Goal: Find specific page/section

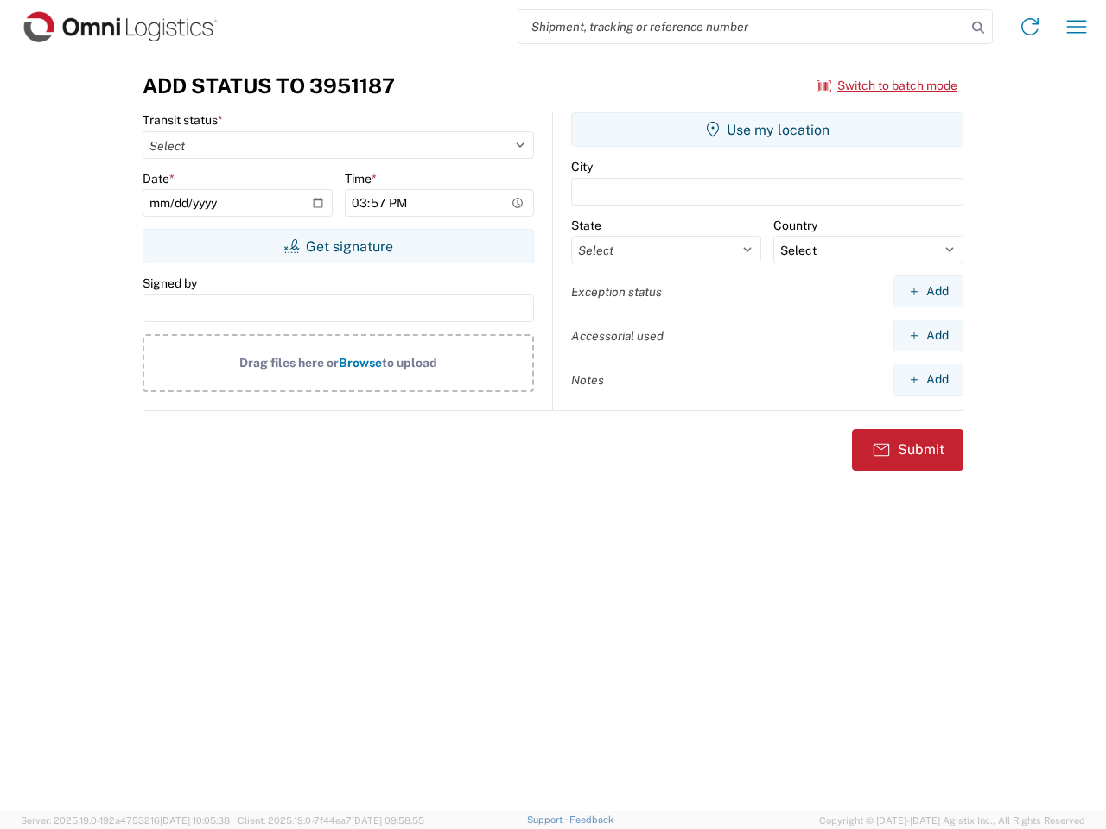
click at [742, 27] on input "search" at bounding box center [741, 26] width 447 height 33
click at [978, 28] on icon at bounding box center [978, 28] width 24 height 24
click at [1030, 27] on icon at bounding box center [1030, 27] width 28 height 28
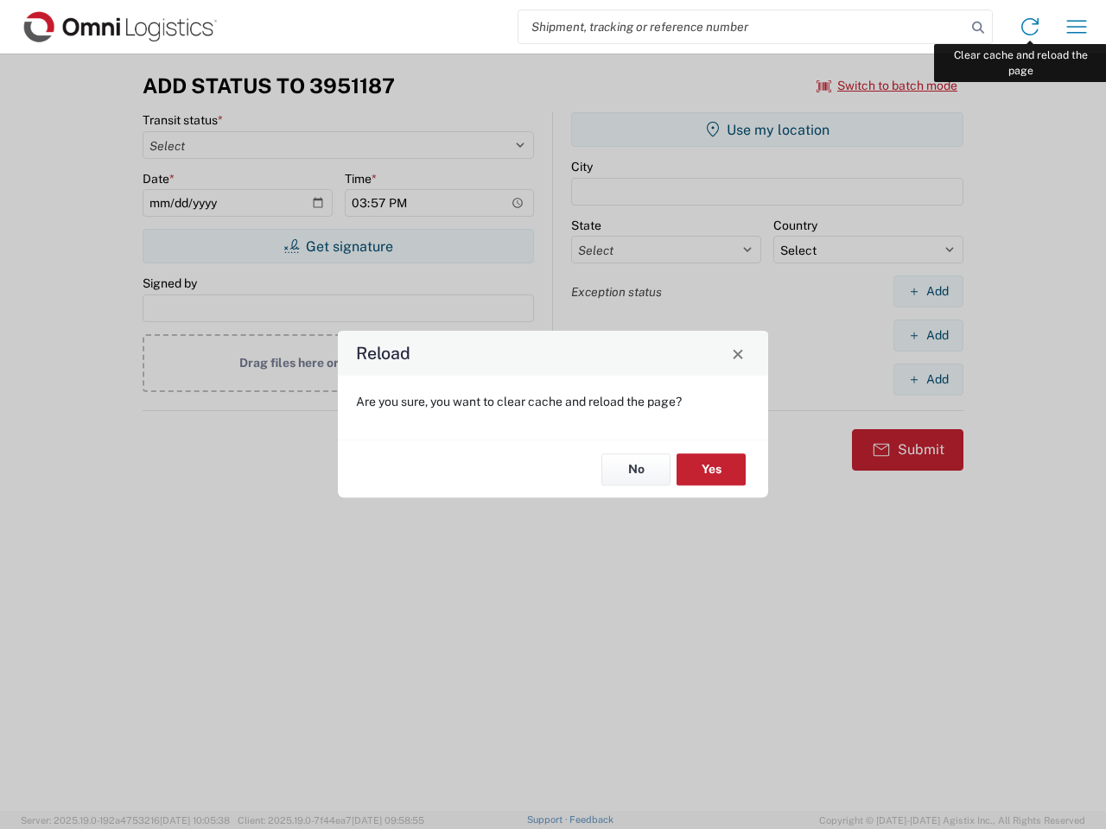
click at [1076, 27] on div "Reload Are you sure, you want to clear cache and reload the page? No Yes" at bounding box center [553, 414] width 1106 height 829
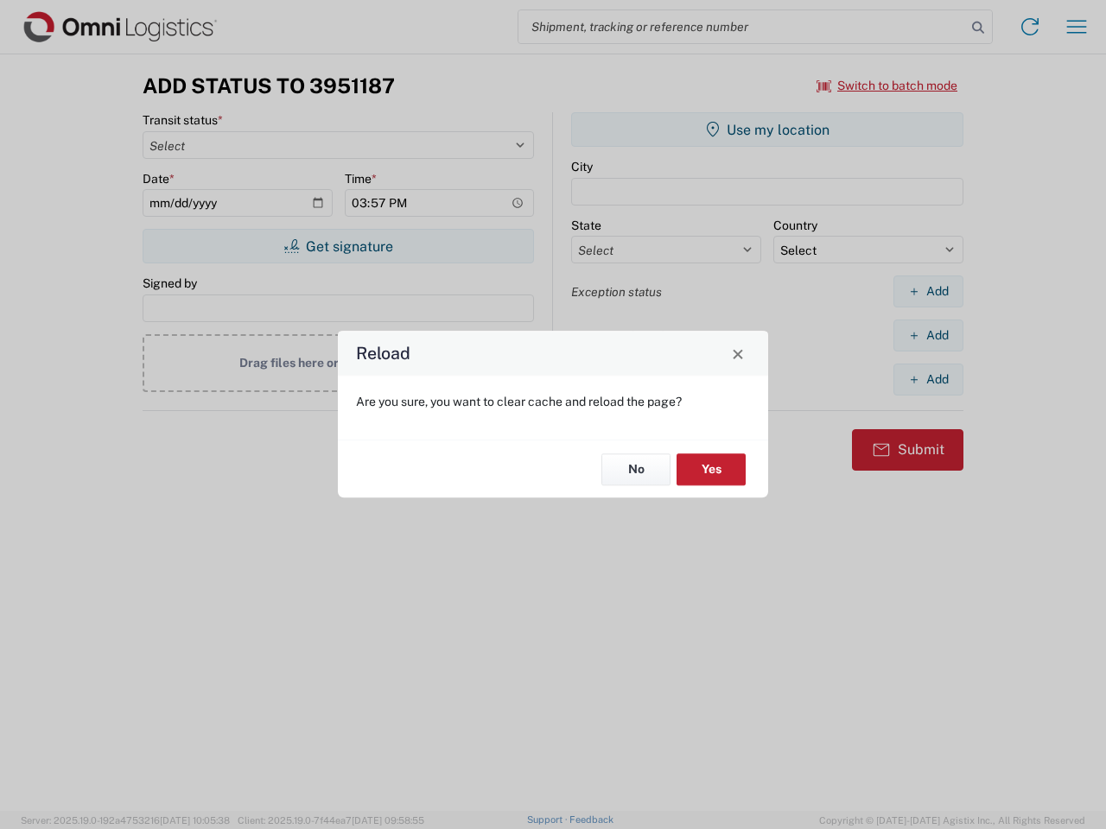
click at [887, 86] on div "Reload Are you sure, you want to clear cache and reload the page? No Yes" at bounding box center [553, 414] width 1106 height 829
click at [338, 246] on div "Reload Are you sure, you want to clear cache and reload the page? No Yes" at bounding box center [553, 414] width 1106 height 829
click at [767, 130] on div "Reload Are you sure, you want to clear cache and reload the page? No Yes" at bounding box center [553, 414] width 1106 height 829
click at [928, 291] on div "Reload Are you sure, you want to clear cache and reload the page? No Yes" at bounding box center [553, 414] width 1106 height 829
click at [928, 335] on div "Reload Are you sure, you want to clear cache and reload the page? No Yes" at bounding box center [553, 414] width 1106 height 829
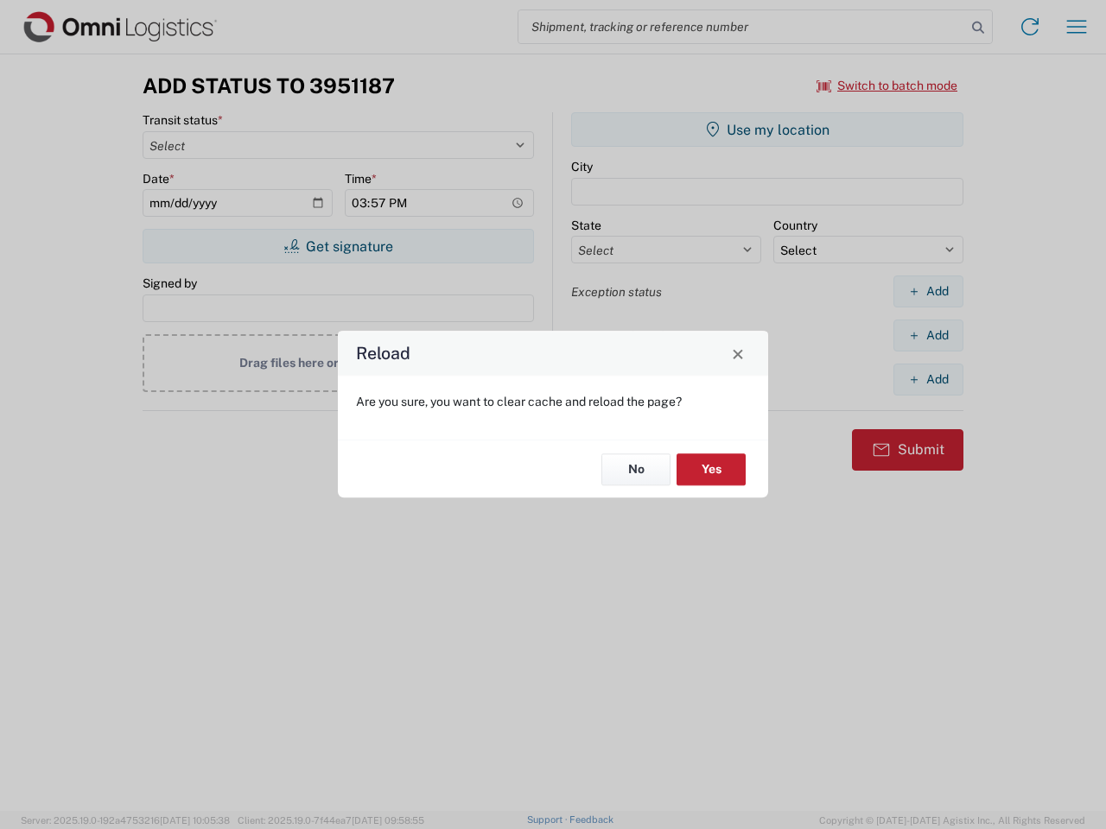
click at [928, 379] on div "Reload Are you sure, you want to clear cache and reload the page? No Yes" at bounding box center [553, 414] width 1106 height 829
